Goal: Use online tool/utility: Utilize a website feature to perform a specific function

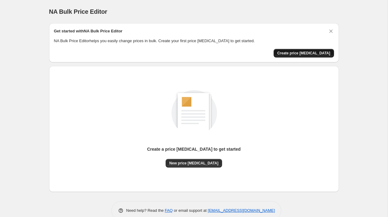
click at [311, 52] on span "Create price [MEDICAL_DATA]" at bounding box center [303, 53] width 53 height 5
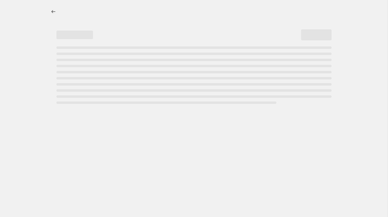
select select "percentage"
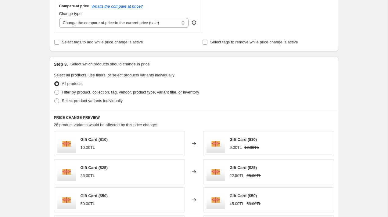
scroll to position [226, 0]
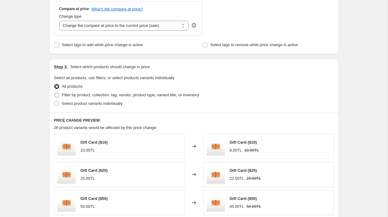
click at [117, 94] on span "Filter by product, collection, tag, vendor, product type, variant title, or inv…" at bounding box center [130, 94] width 137 height 5
click at [55, 93] on input "Filter by product, collection, tag, vendor, product type, variant title, or inv…" at bounding box center [54, 92] width 0 height 0
radio input "true"
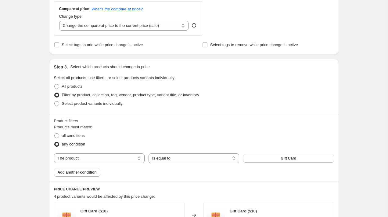
scroll to position [299, 0]
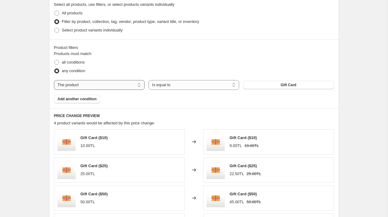
click at [132, 85] on select "The product The product's collection The product's tag The product's vendor The…" at bounding box center [99, 85] width 91 height 10
click at [166, 90] on div "Products must match: all conditions any condition The product The product's col…" at bounding box center [194, 77] width 280 height 52
click at [169, 87] on select "Is equal to Is not equal to" at bounding box center [194, 85] width 91 height 10
click at [257, 82] on button "Gift Card" at bounding box center [288, 85] width 91 height 9
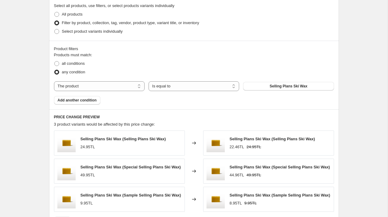
scroll to position [279, 0]
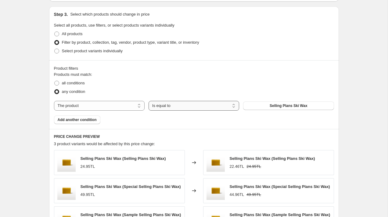
click at [178, 105] on select "Is equal to Is not equal to" at bounding box center [194, 106] width 91 height 10
click at [78, 79] on label "all conditions" at bounding box center [69, 83] width 31 height 9
click at [55, 81] on input "all conditions" at bounding box center [54, 81] width 0 height 0
radio input "true"
click at [85, 50] on span "Select product variants individually" at bounding box center [92, 51] width 61 height 5
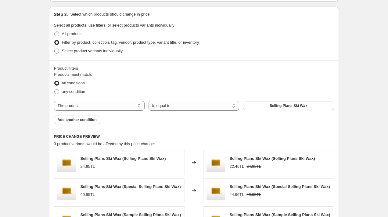
click at [55, 49] on input "Select product variants individually" at bounding box center [54, 49] width 0 height 0
radio input "true"
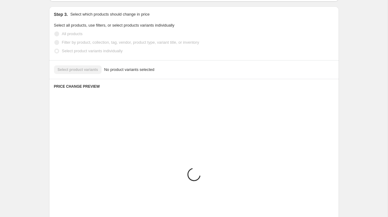
scroll to position [258, 0]
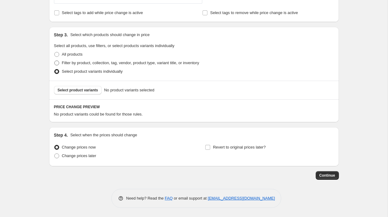
click at [112, 61] on span "Filter by product, collection, tag, vendor, product type, variant title, or inv…" at bounding box center [130, 62] width 137 height 5
click at [55, 61] on input "Filter by product, collection, tag, vendor, product type, variant title, or inv…" at bounding box center [54, 60] width 0 height 0
radio input "true"
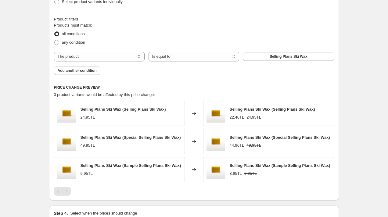
scroll to position [405, 0]
